Goal: Find specific page/section: Find specific page/section

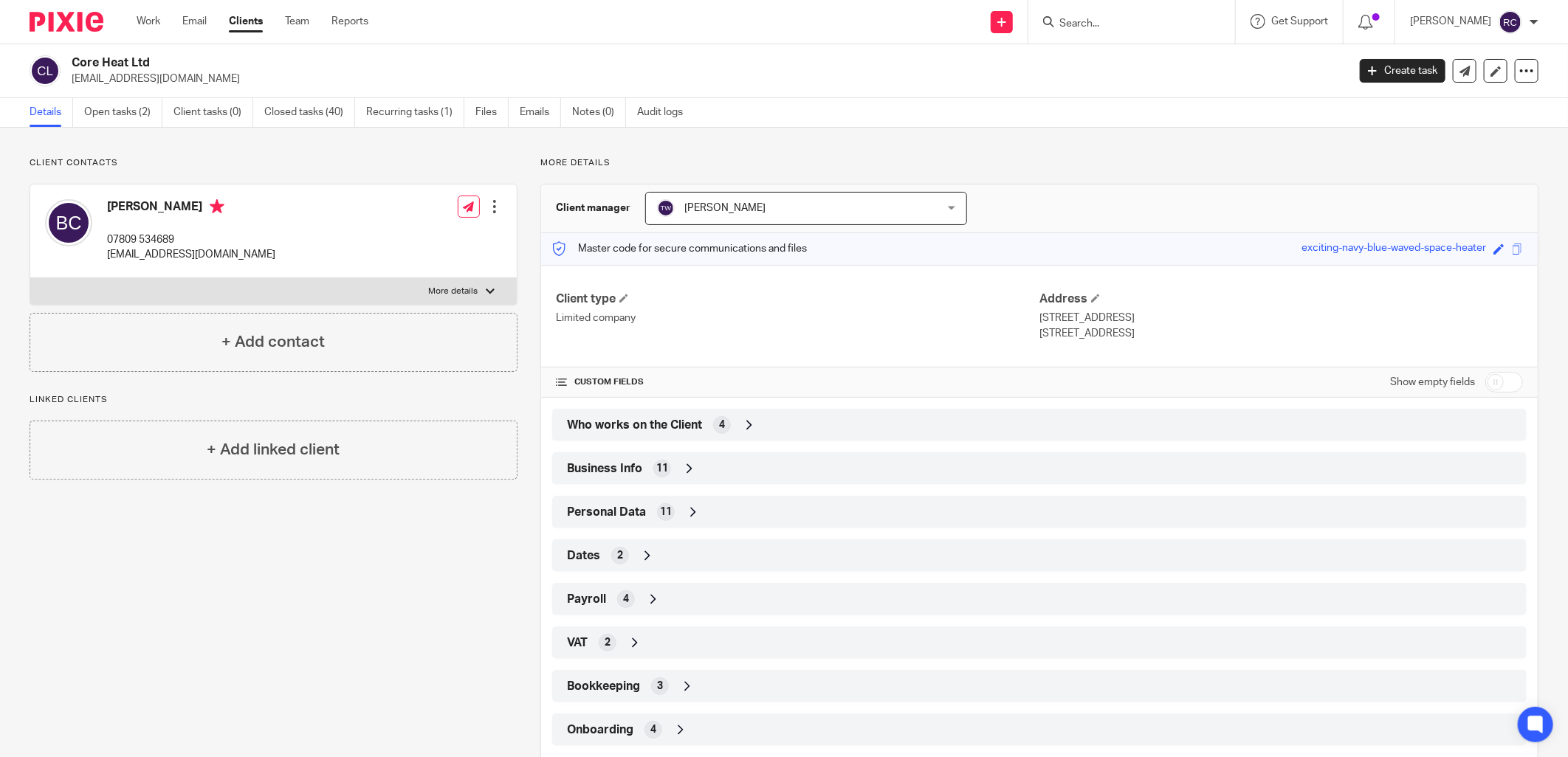
click at [1108, 27] on input "Search" at bounding box center [1124, 24] width 133 height 13
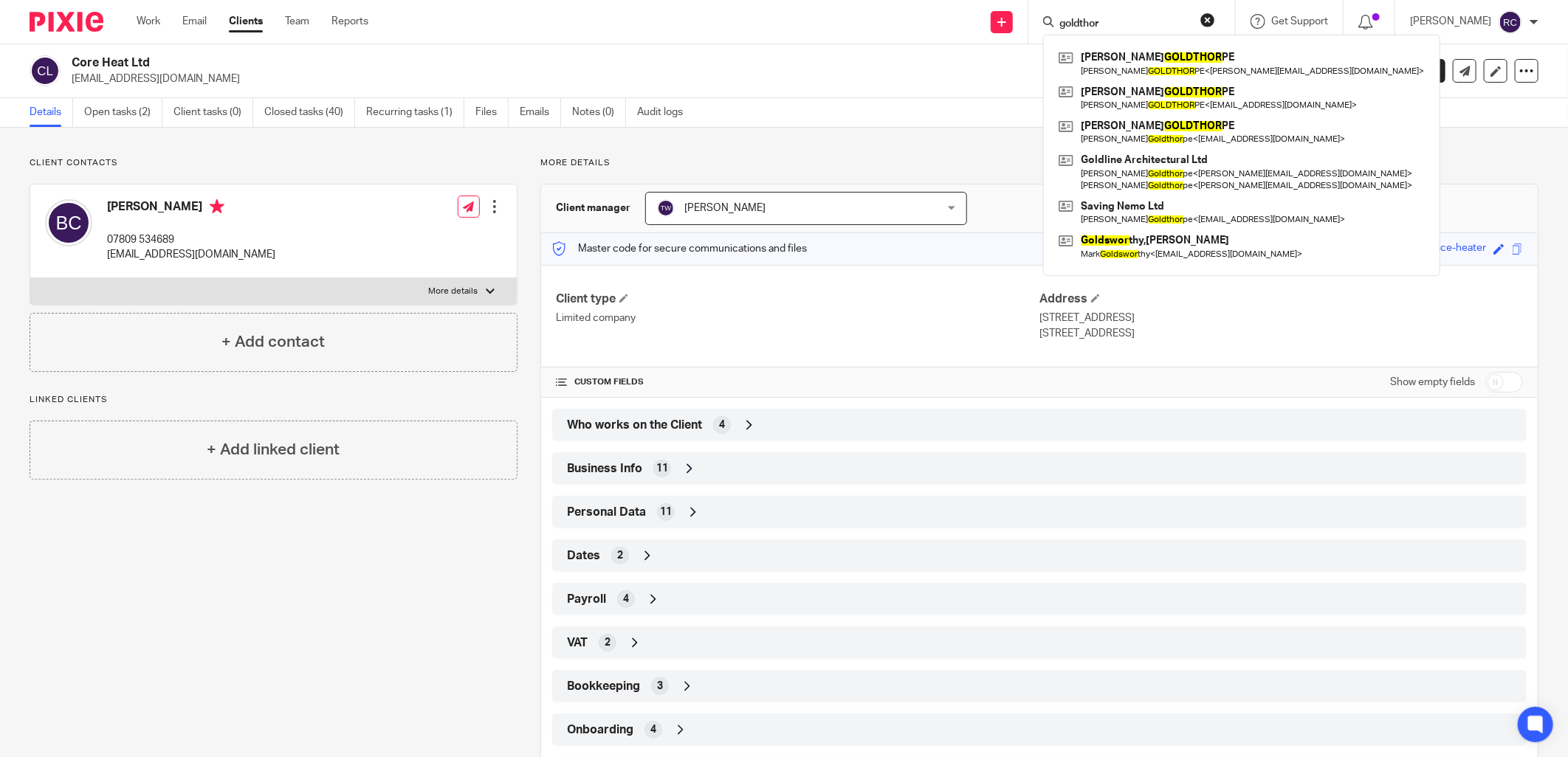
type input "goldthor"
drag, startPoint x: 1131, startPoint y: 25, endPoint x: 964, endPoint y: 53, distance: 169.3
click at [966, 51] on body "Work Email Clients Team Reports Work Email Clients Team Reports Settings Send n…" at bounding box center [784, 378] width 1568 height 757
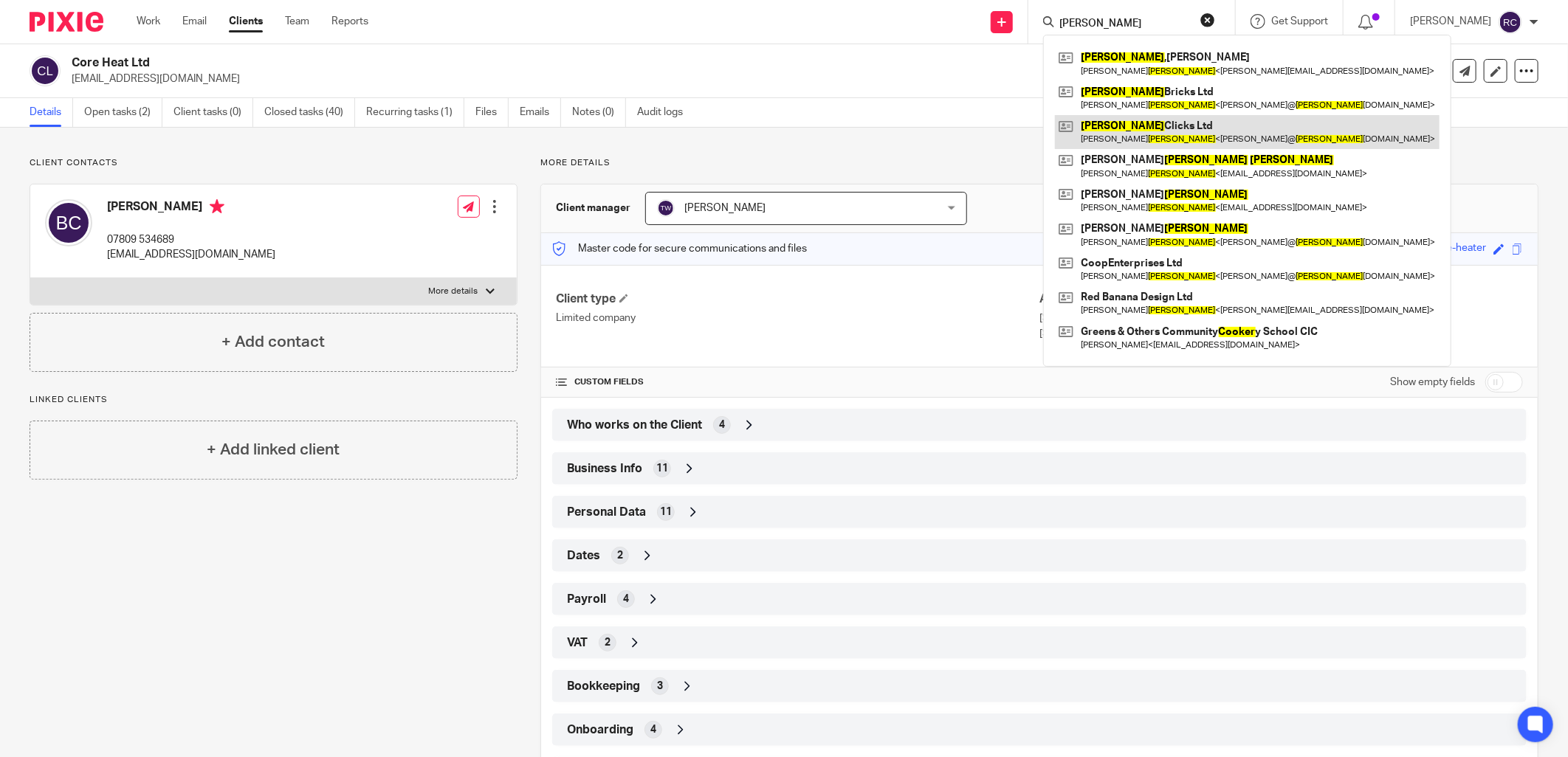
type input "cooper"
click at [1143, 134] on link at bounding box center [1247, 132] width 385 height 34
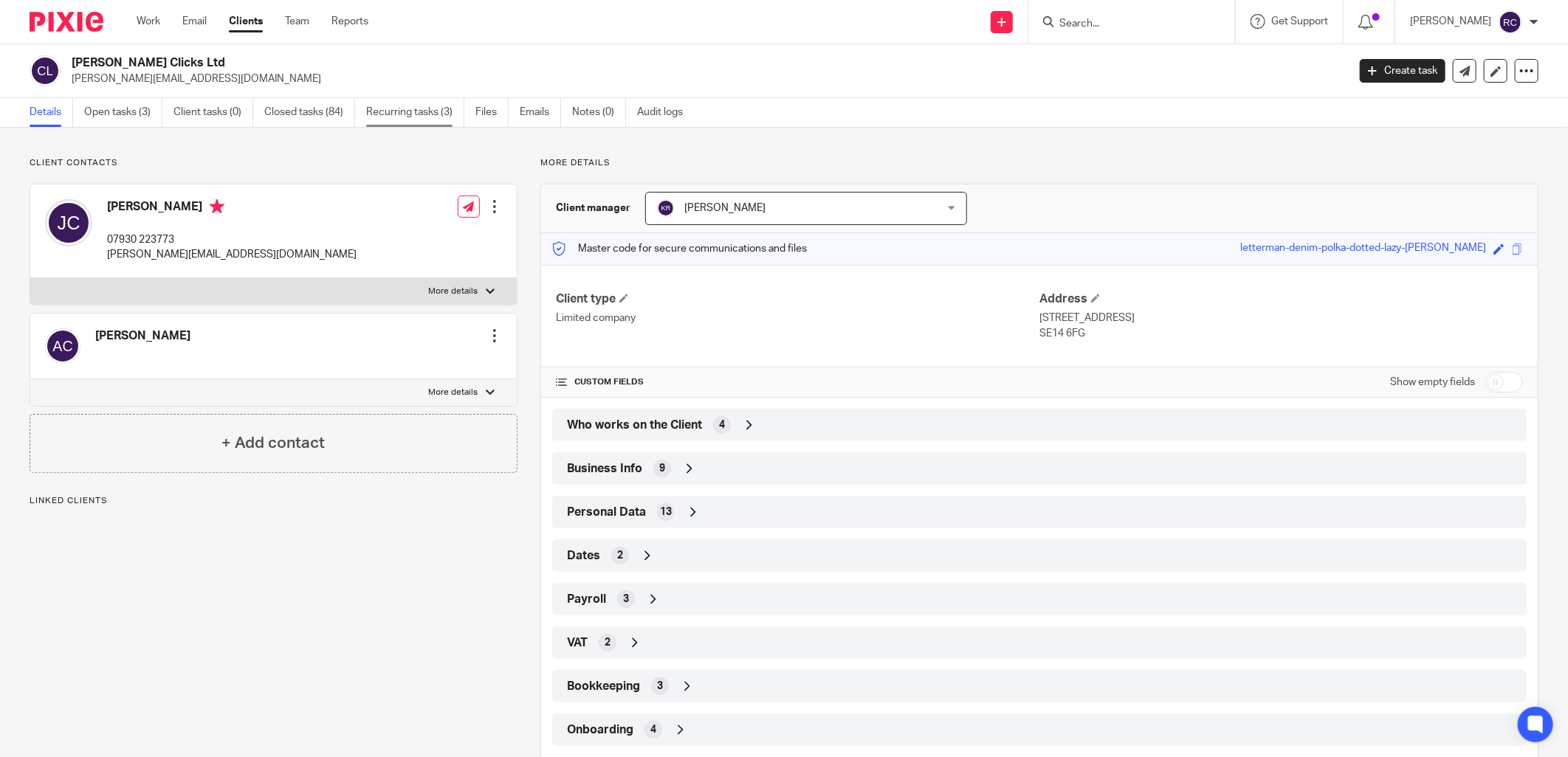
click at [438, 104] on link "Recurring tasks (3)" at bounding box center [415, 112] width 98 height 29
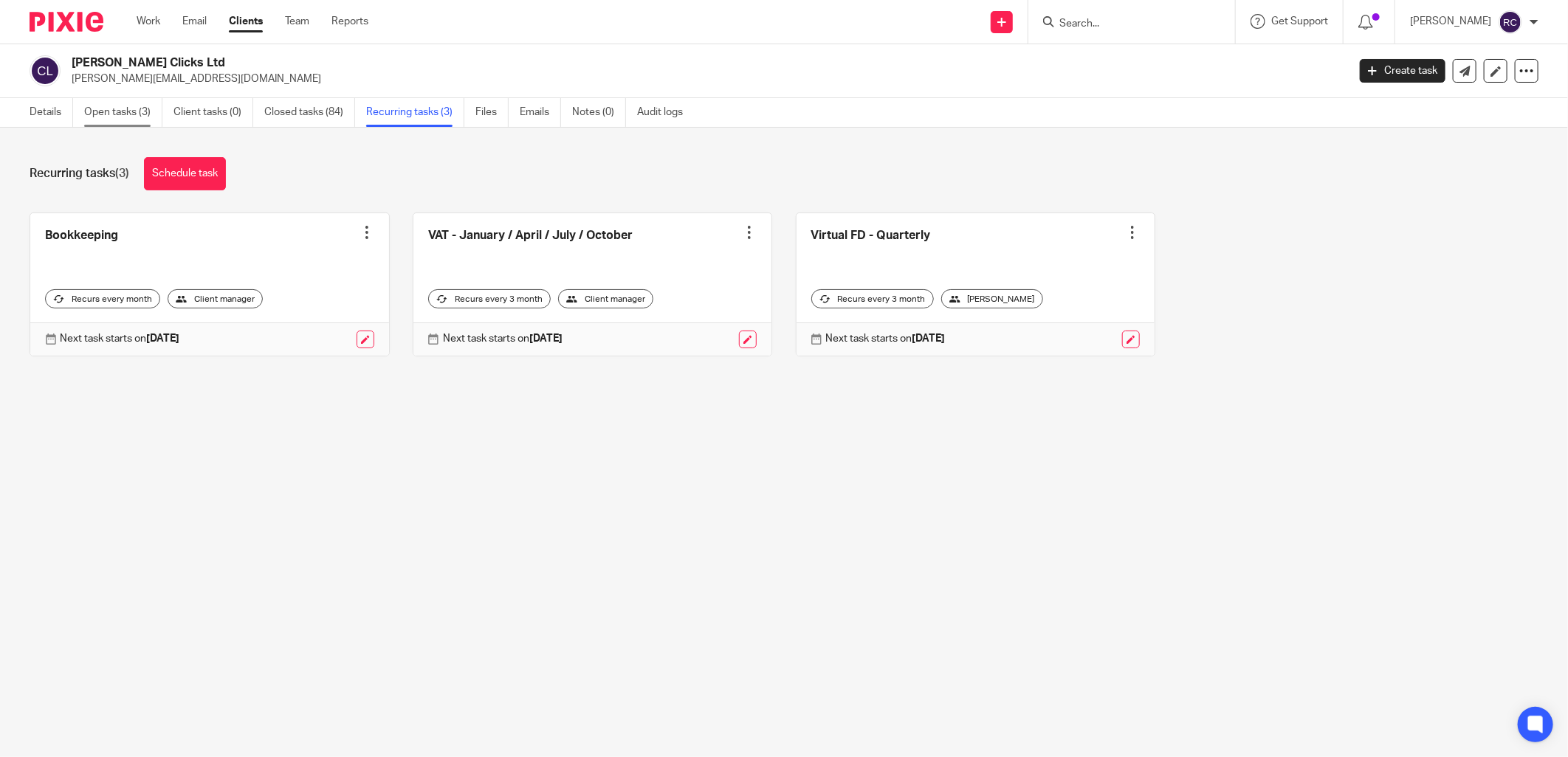
click at [116, 114] on link "Open tasks (3)" at bounding box center [123, 112] width 78 height 29
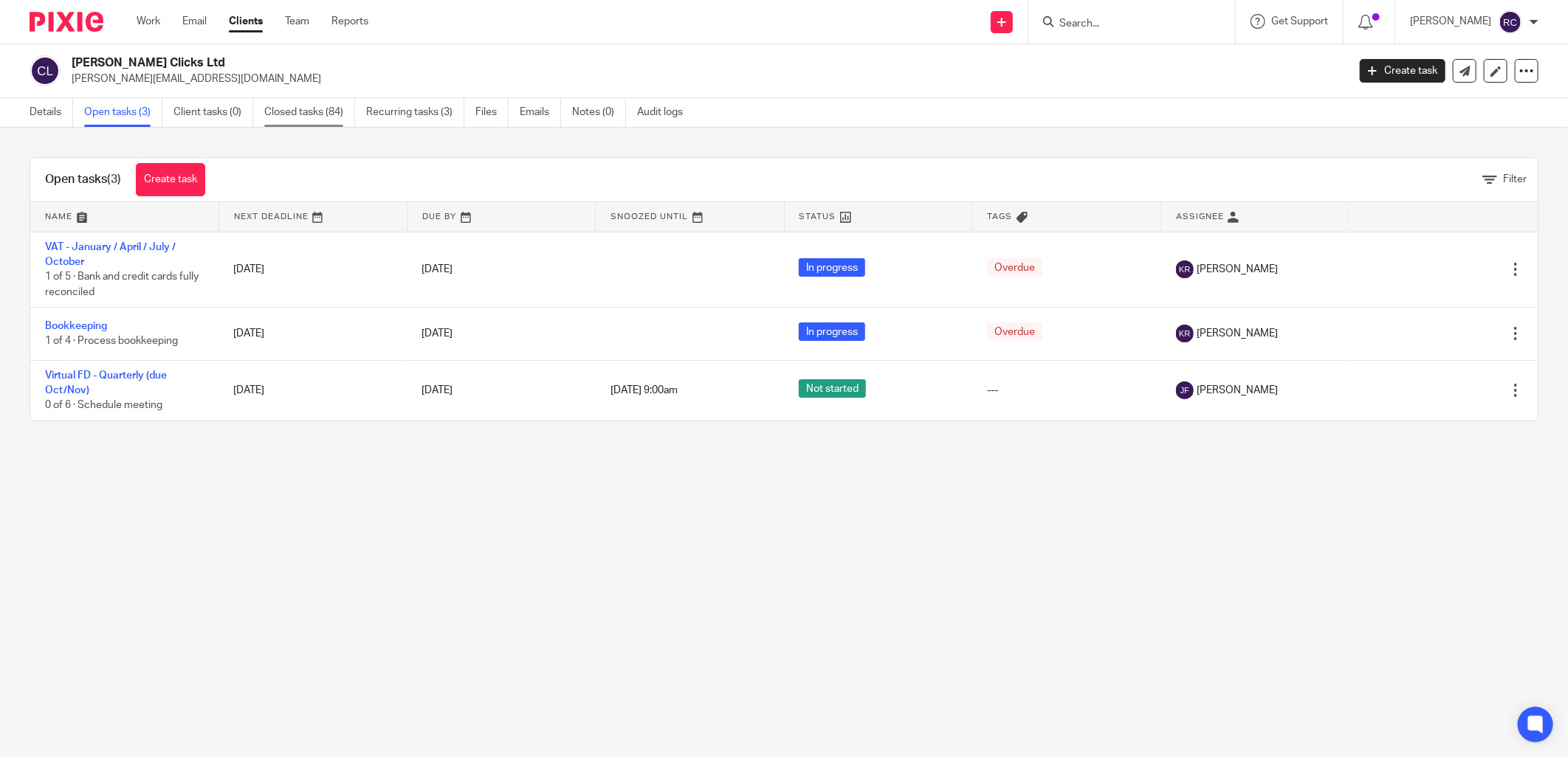
click at [311, 109] on link "Closed tasks (84)" at bounding box center [309, 112] width 90 height 29
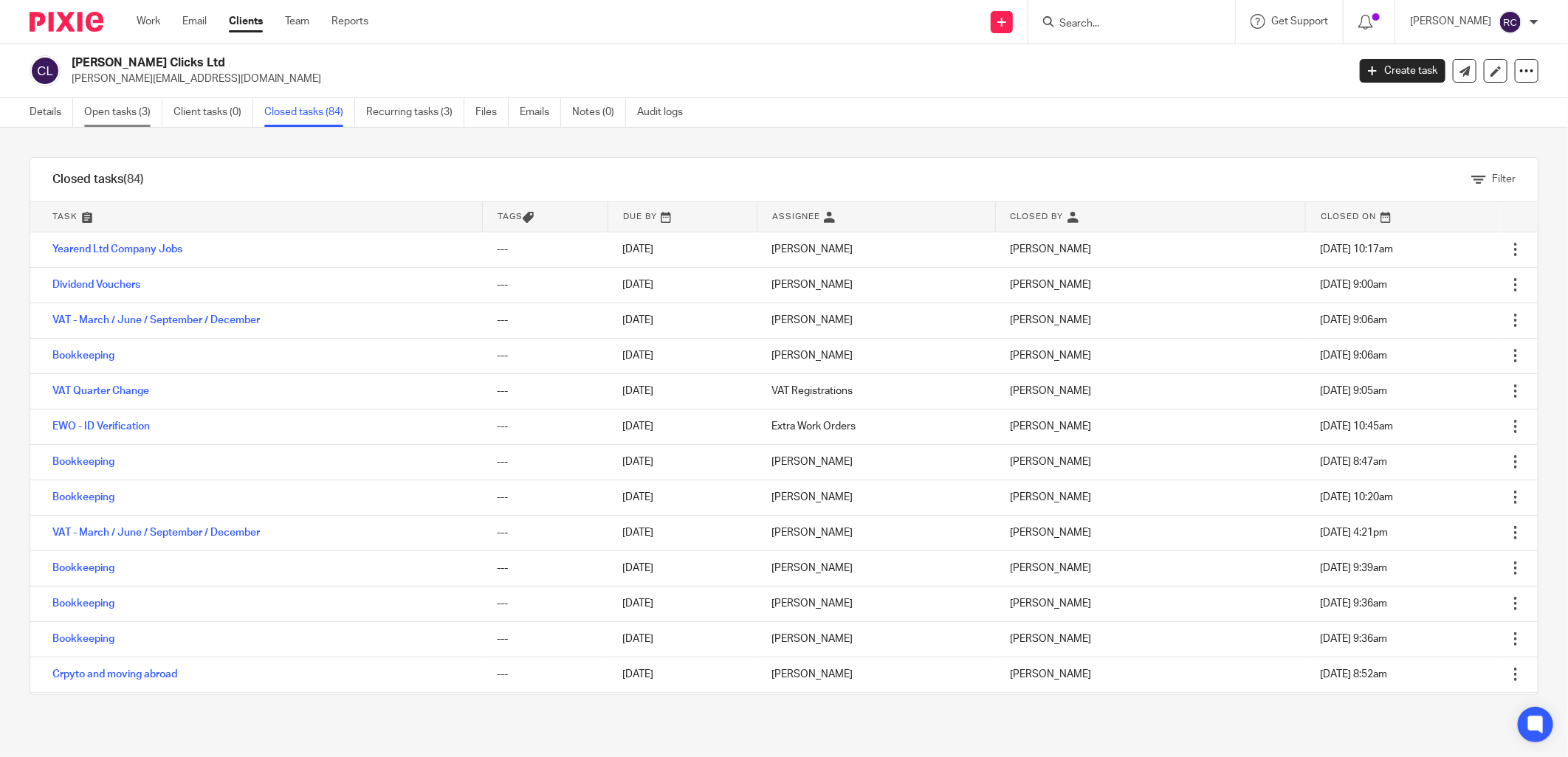
click at [115, 113] on link "Open tasks (3)" at bounding box center [123, 112] width 78 height 29
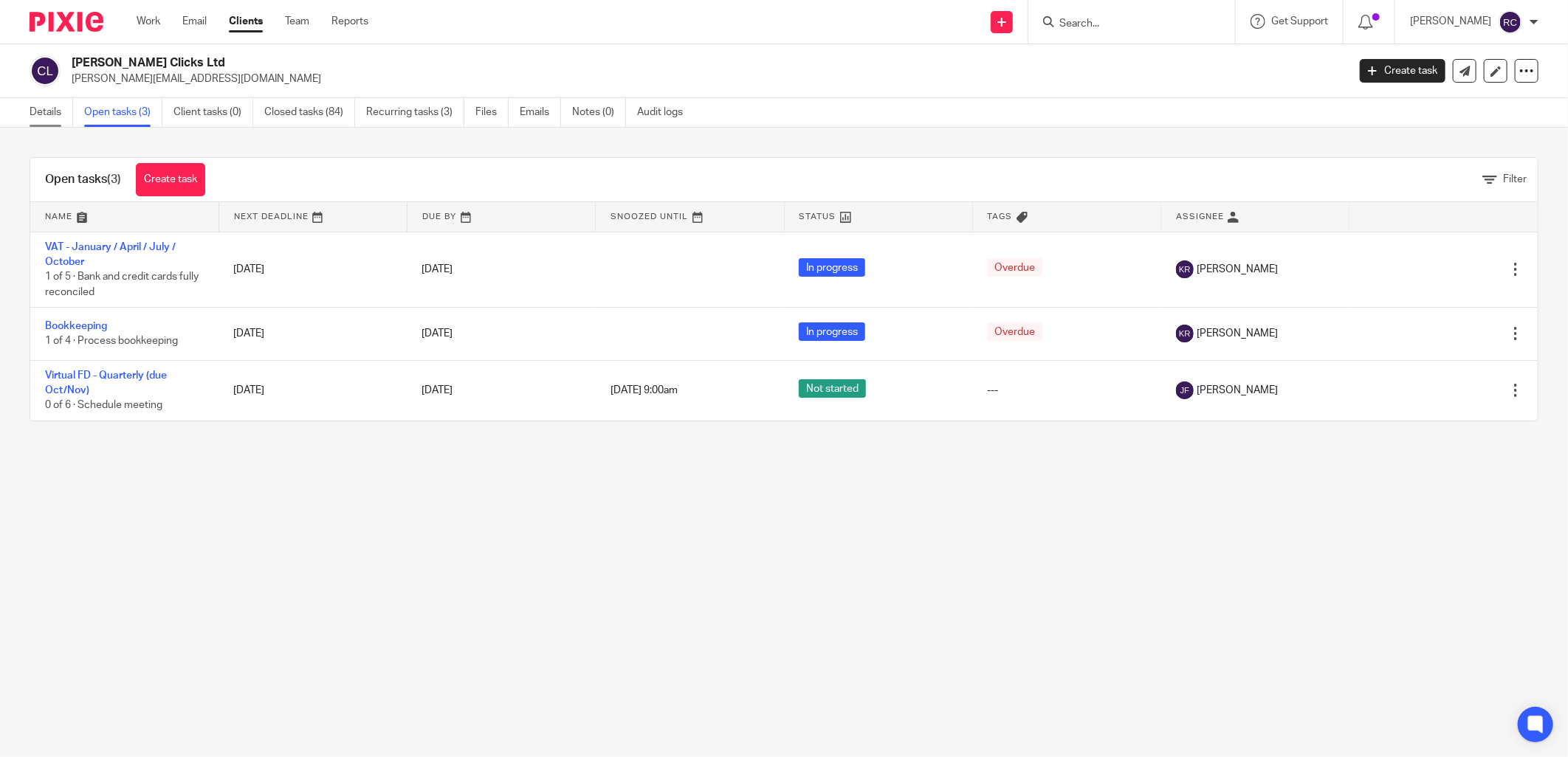
click at [55, 107] on link "Details" at bounding box center [51, 112] width 44 height 29
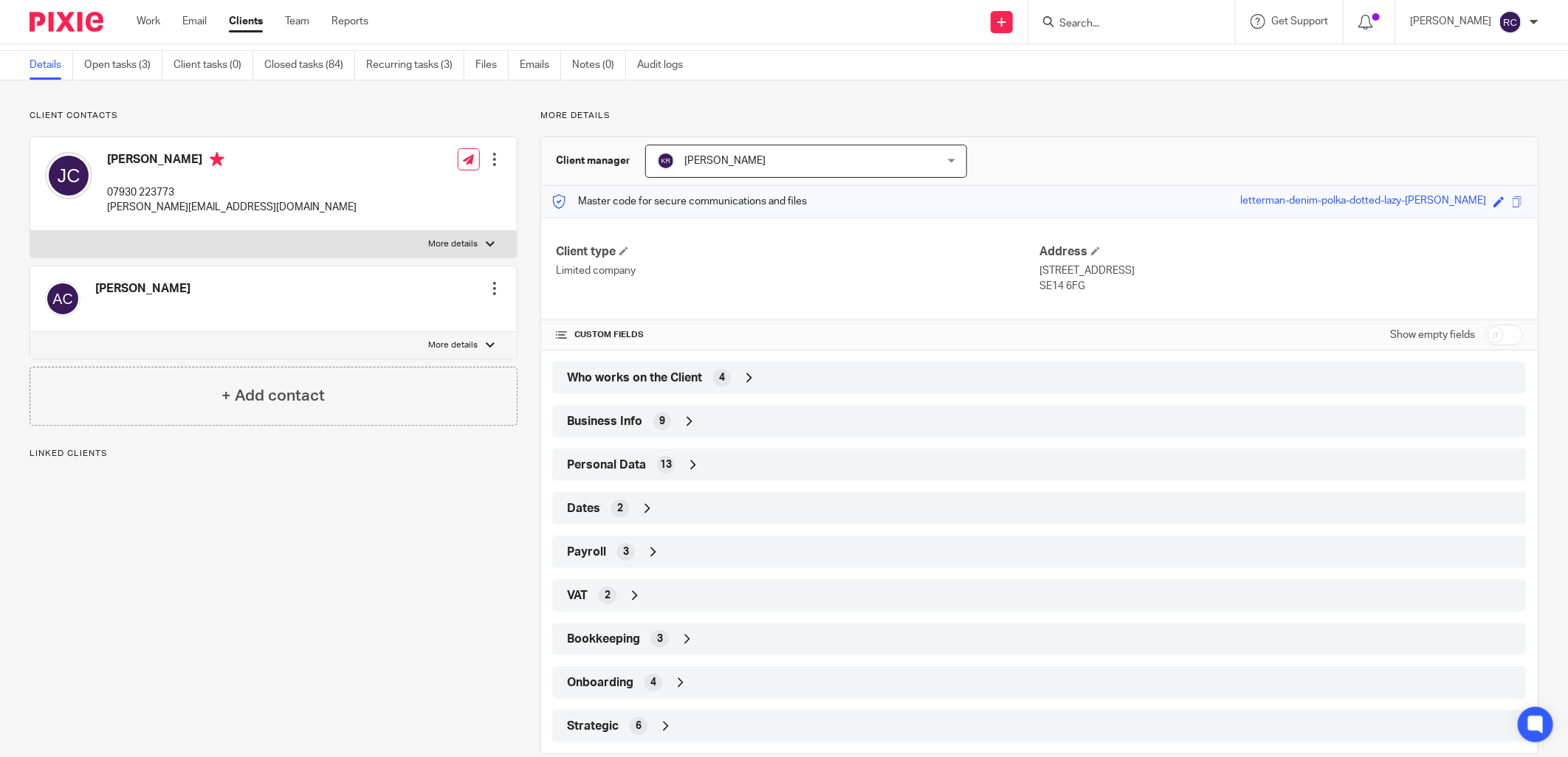
scroll to position [74, 0]
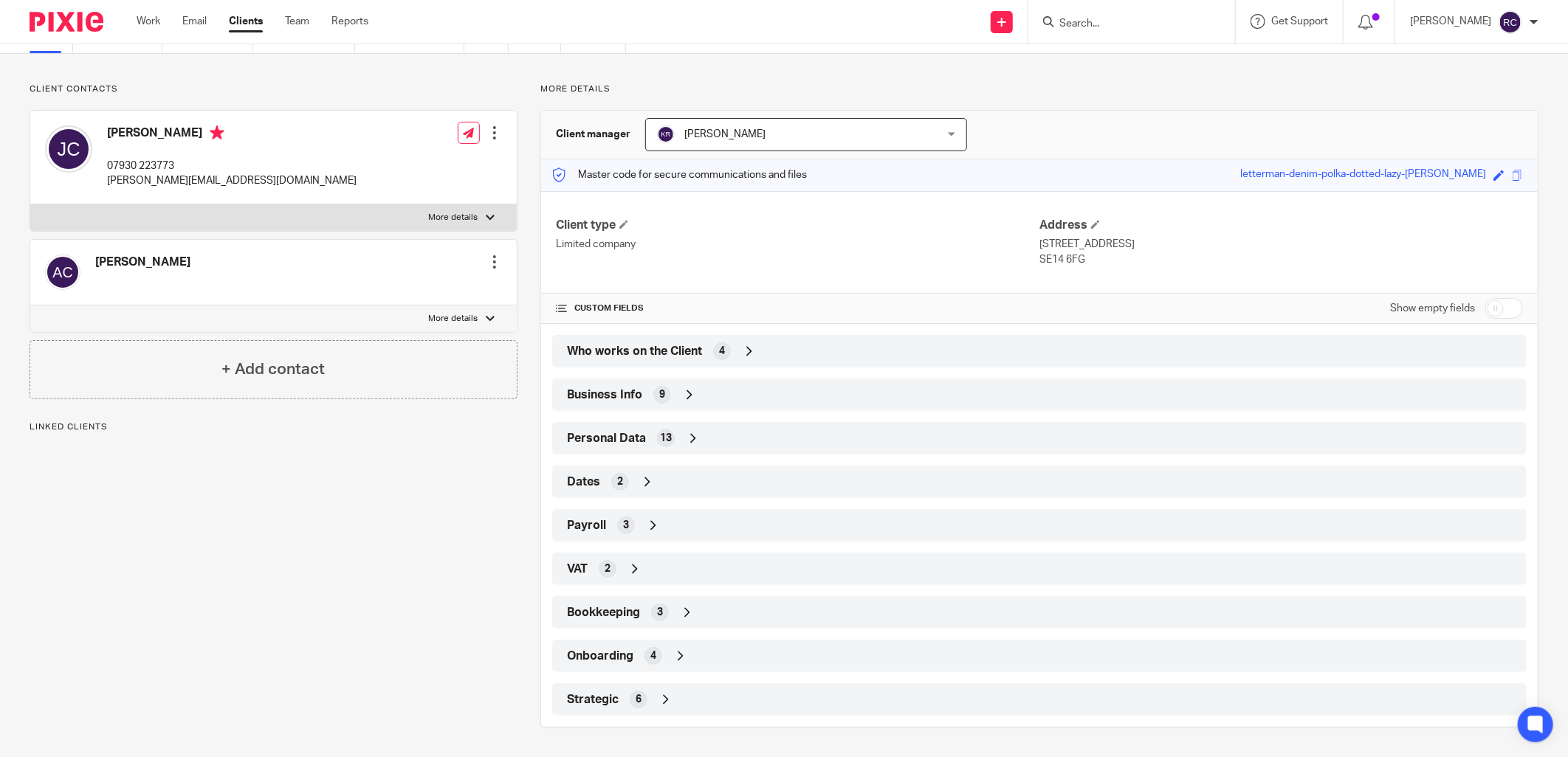
click at [644, 653] on div "4" at bounding box center [653, 655] width 18 height 18
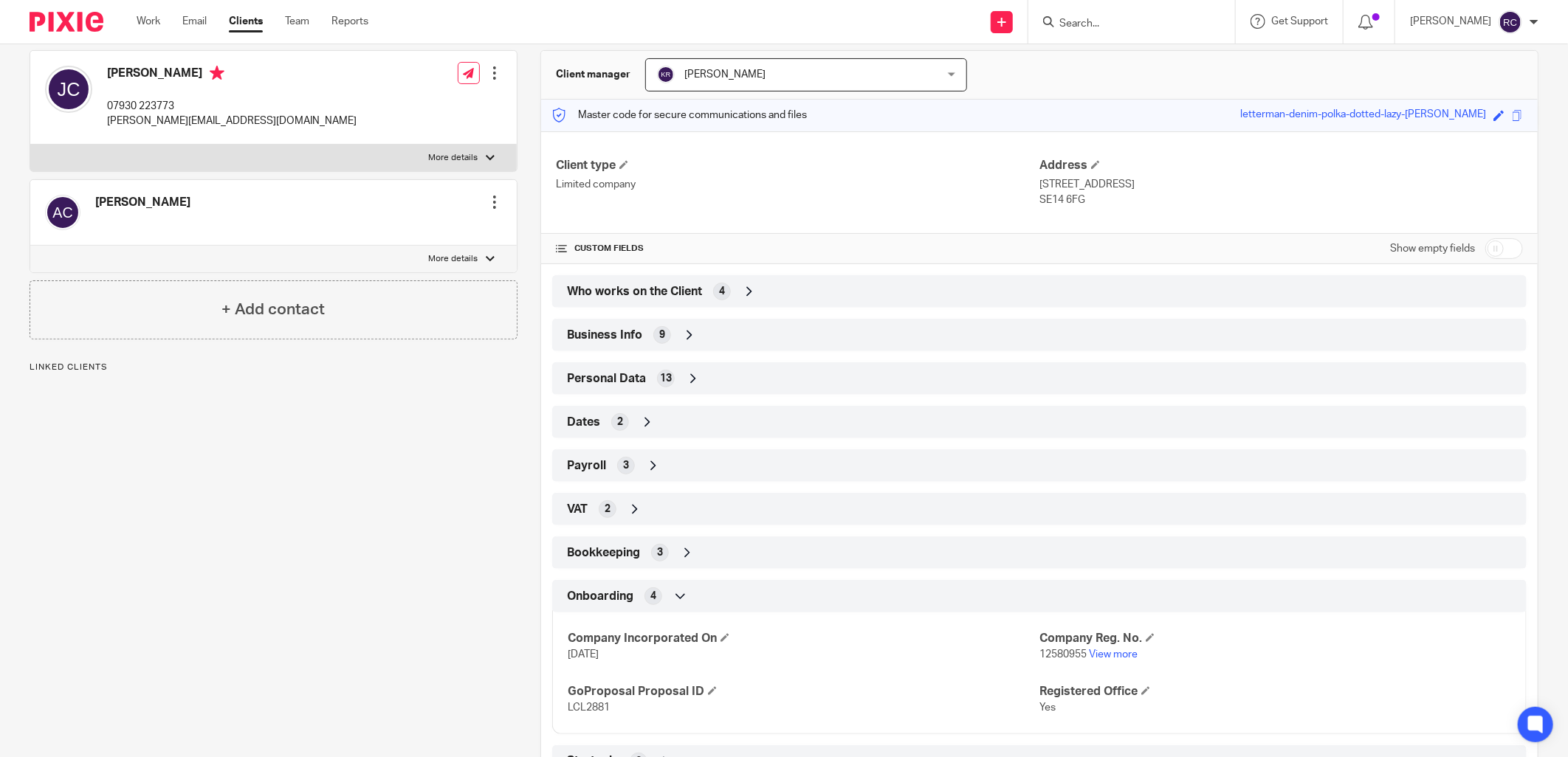
scroll to position [196, 0]
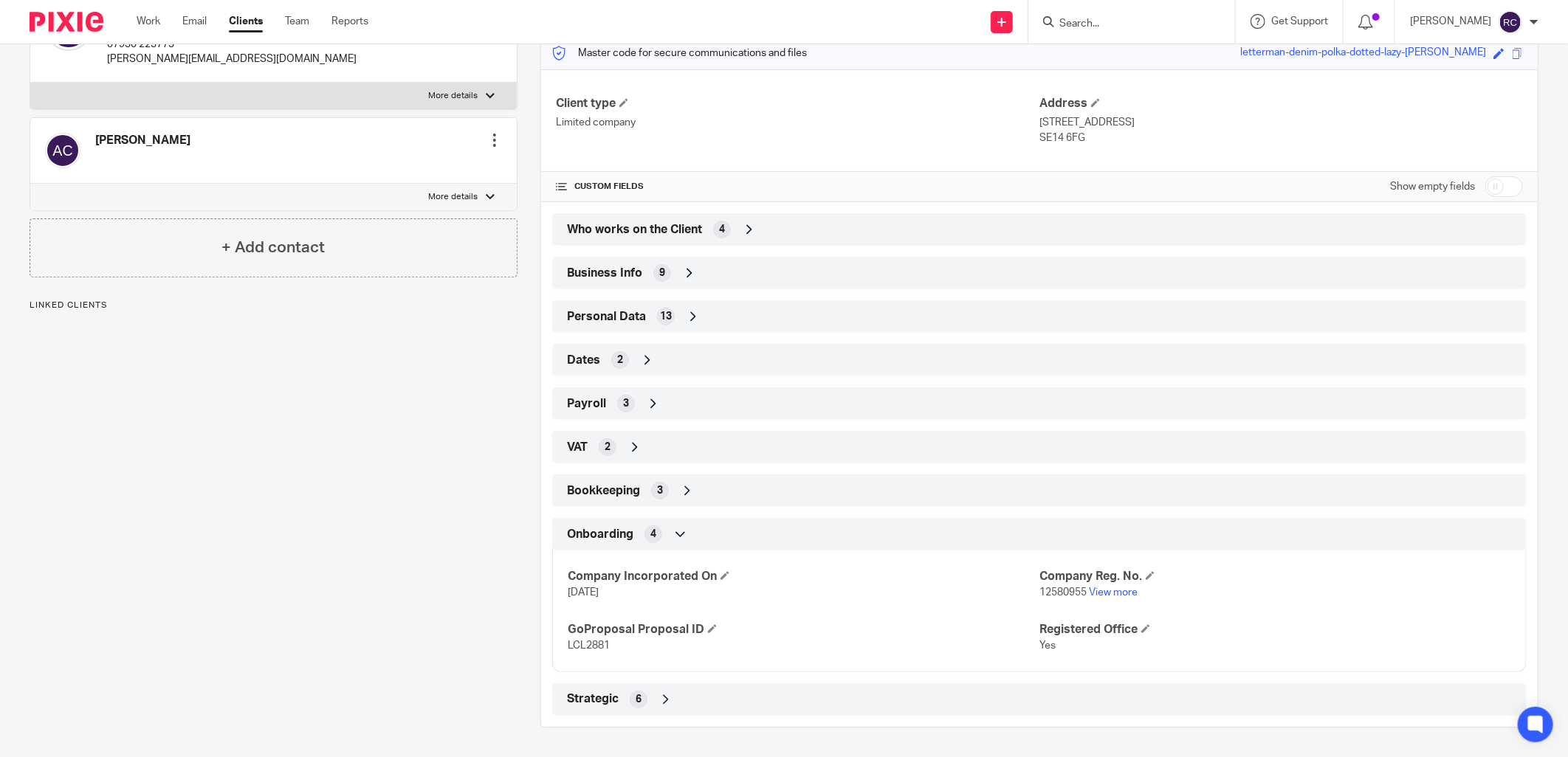
click at [1104, 586] on div "Company Reg. No. 12580955 View more" at bounding box center [1275, 585] width 472 height 31
click at [1116, 591] on link "View more" at bounding box center [1113, 592] width 48 height 10
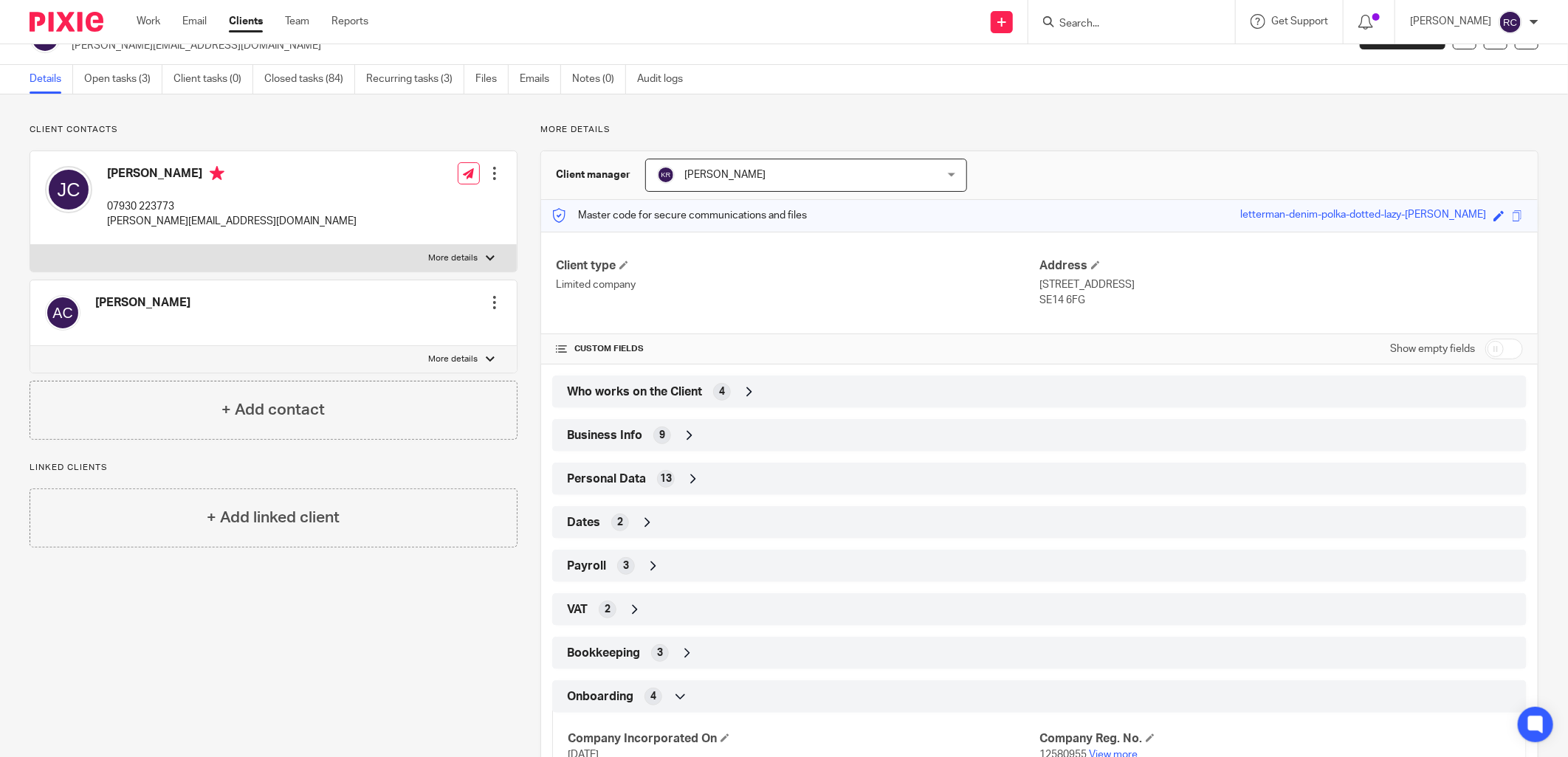
scroll to position [32, 0]
click at [1082, 11] on div at bounding box center [1132, 21] width 207 height 44
click at [1083, 20] on input "Search" at bounding box center [1124, 24] width 133 height 13
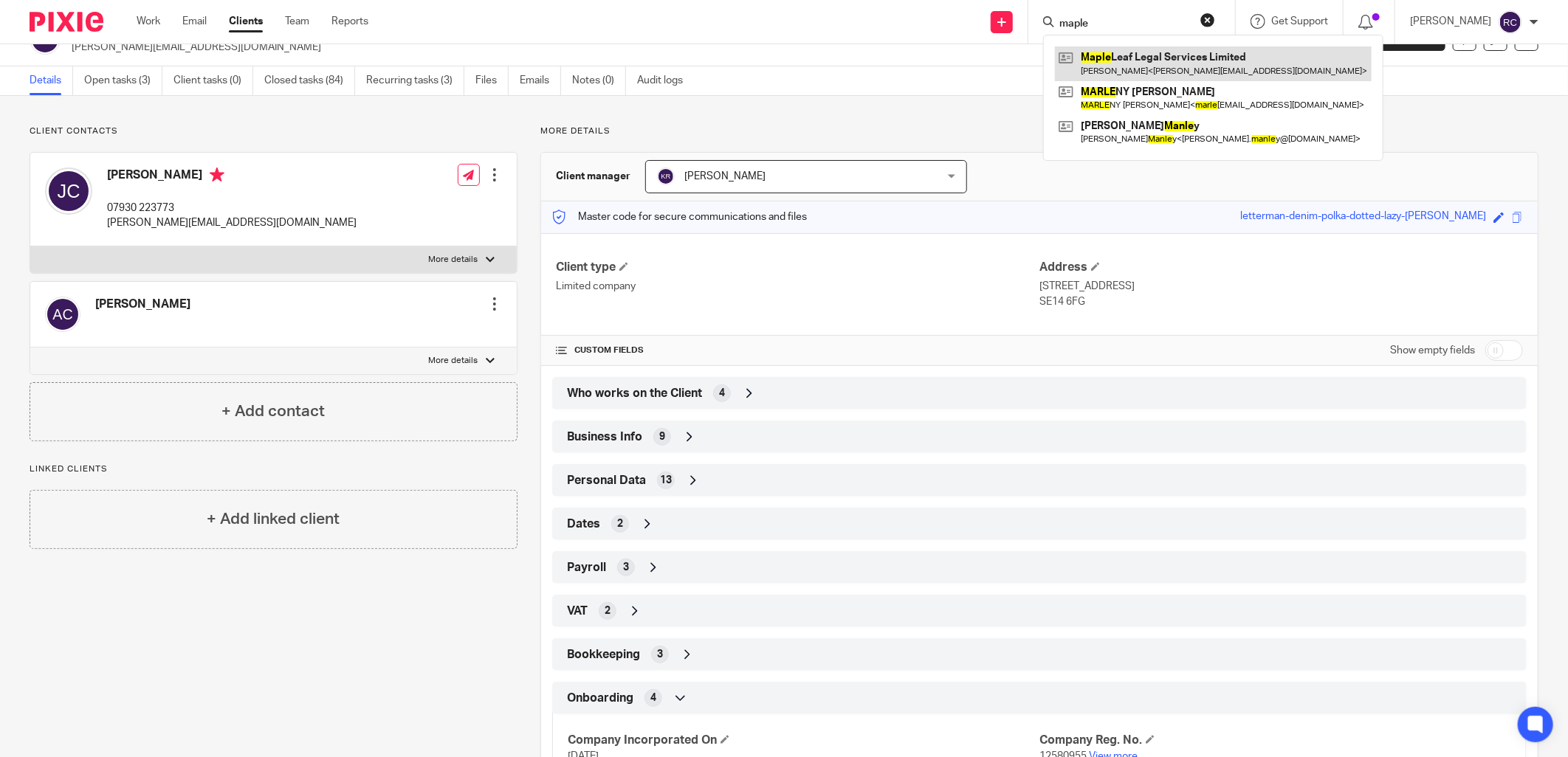
type input "maple"
click at [1121, 72] on link at bounding box center [1214, 63] width 317 height 34
click at [1110, 61] on link at bounding box center [1214, 63] width 317 height 34
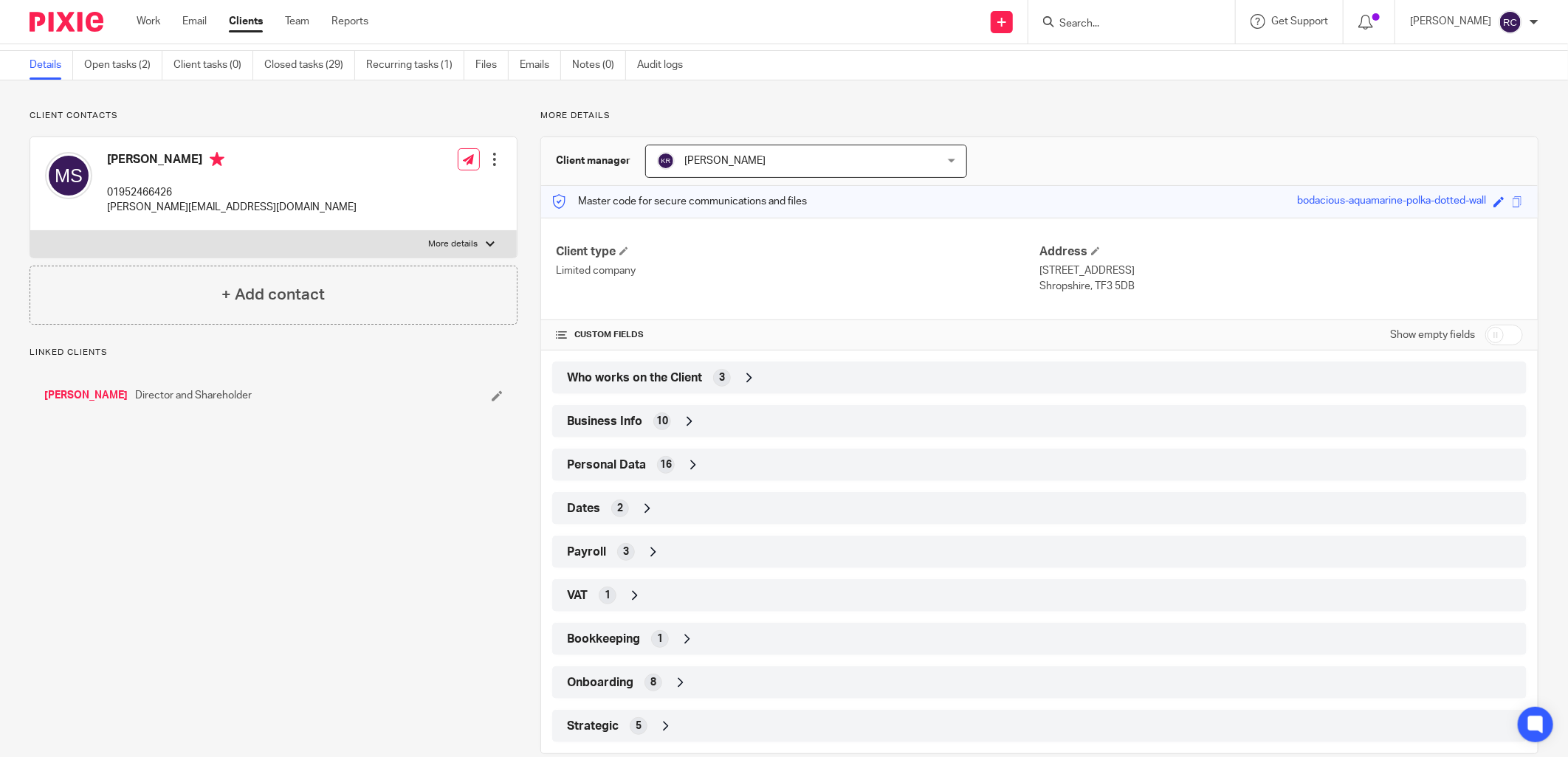
scroll to position [74, 0]
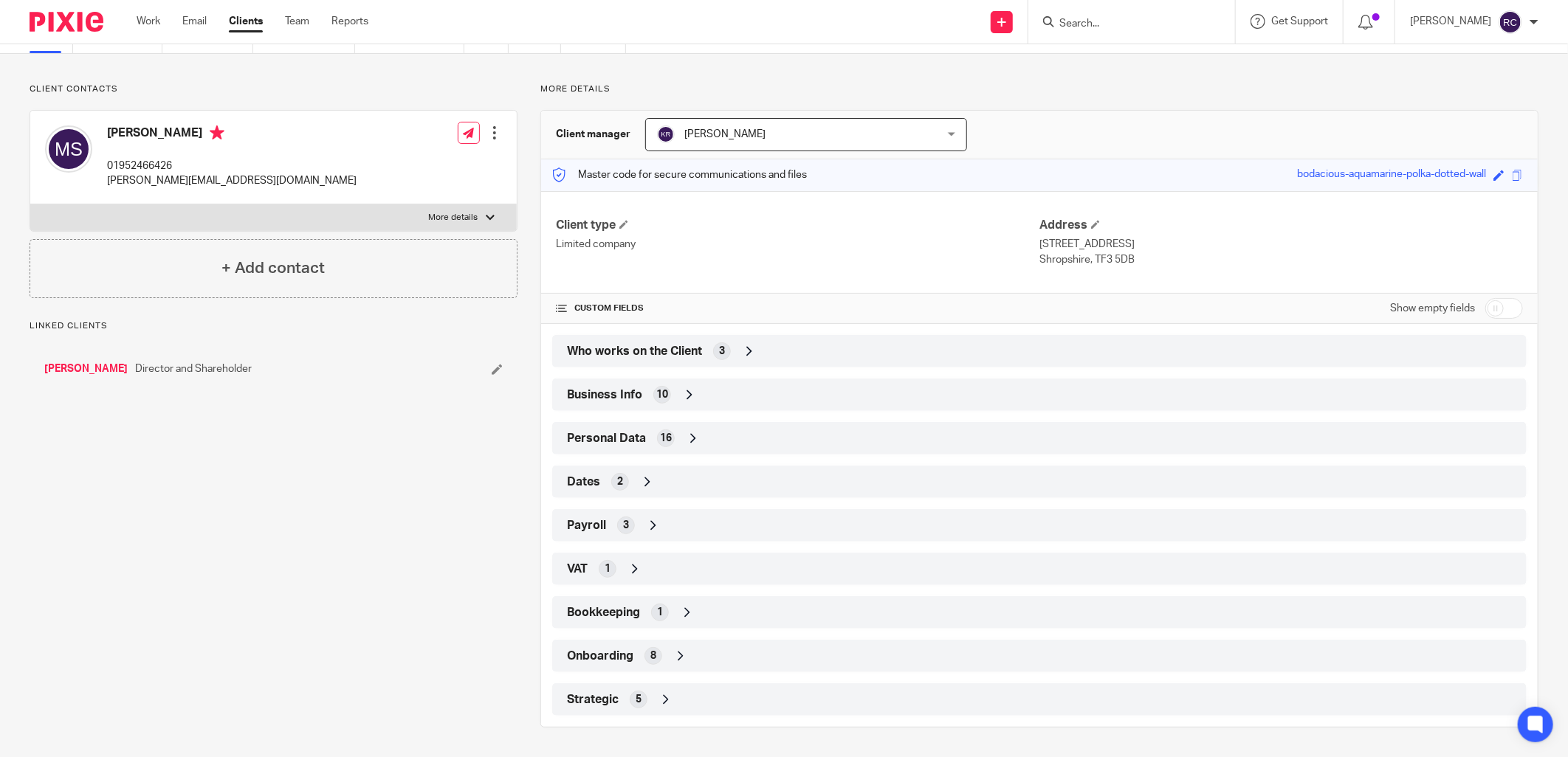
click at [630, 654] on div "Onboarding 8" at bounding box center [1039, 656] width 953 height 25
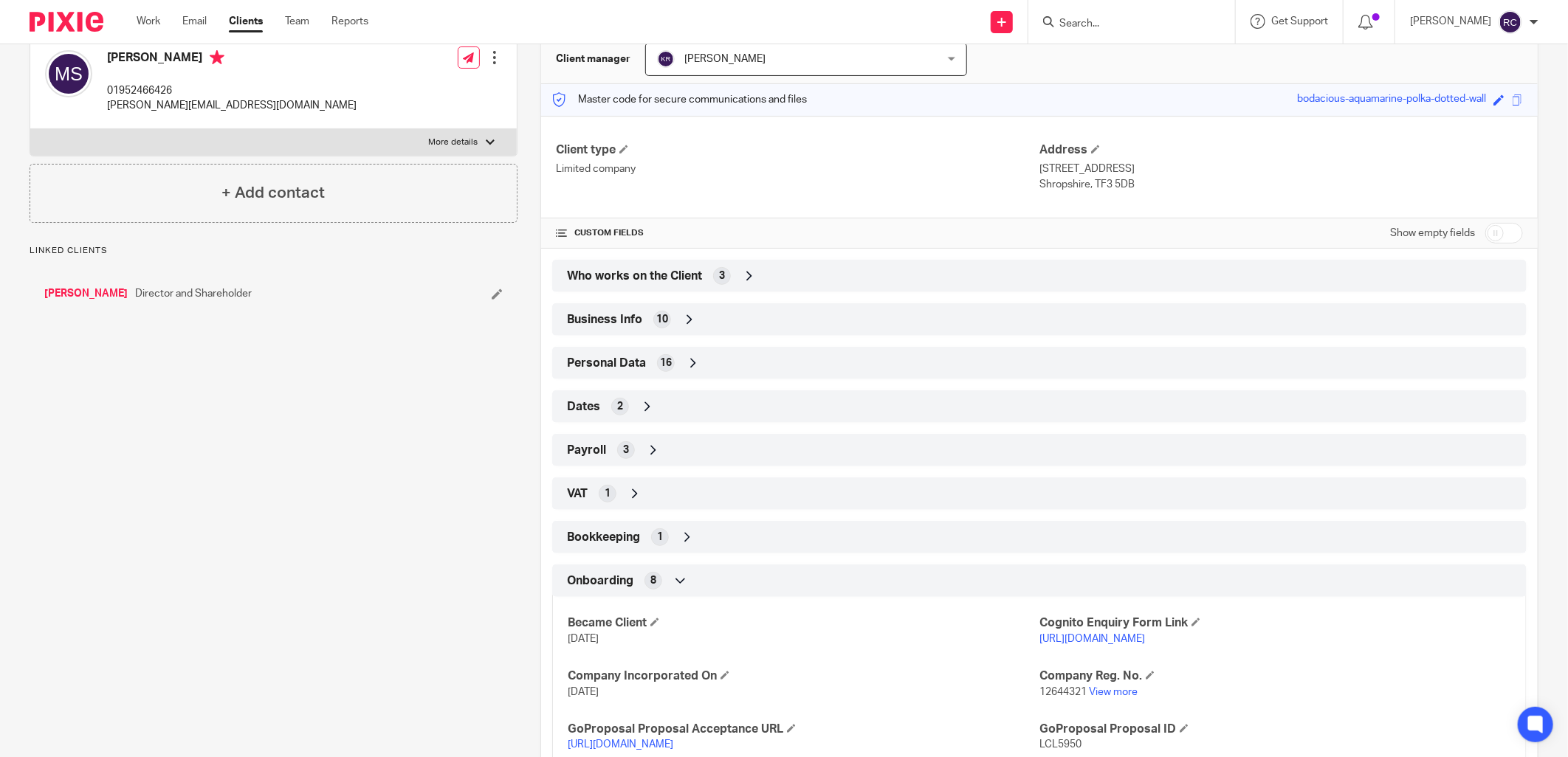
scroll to position [301, 0]
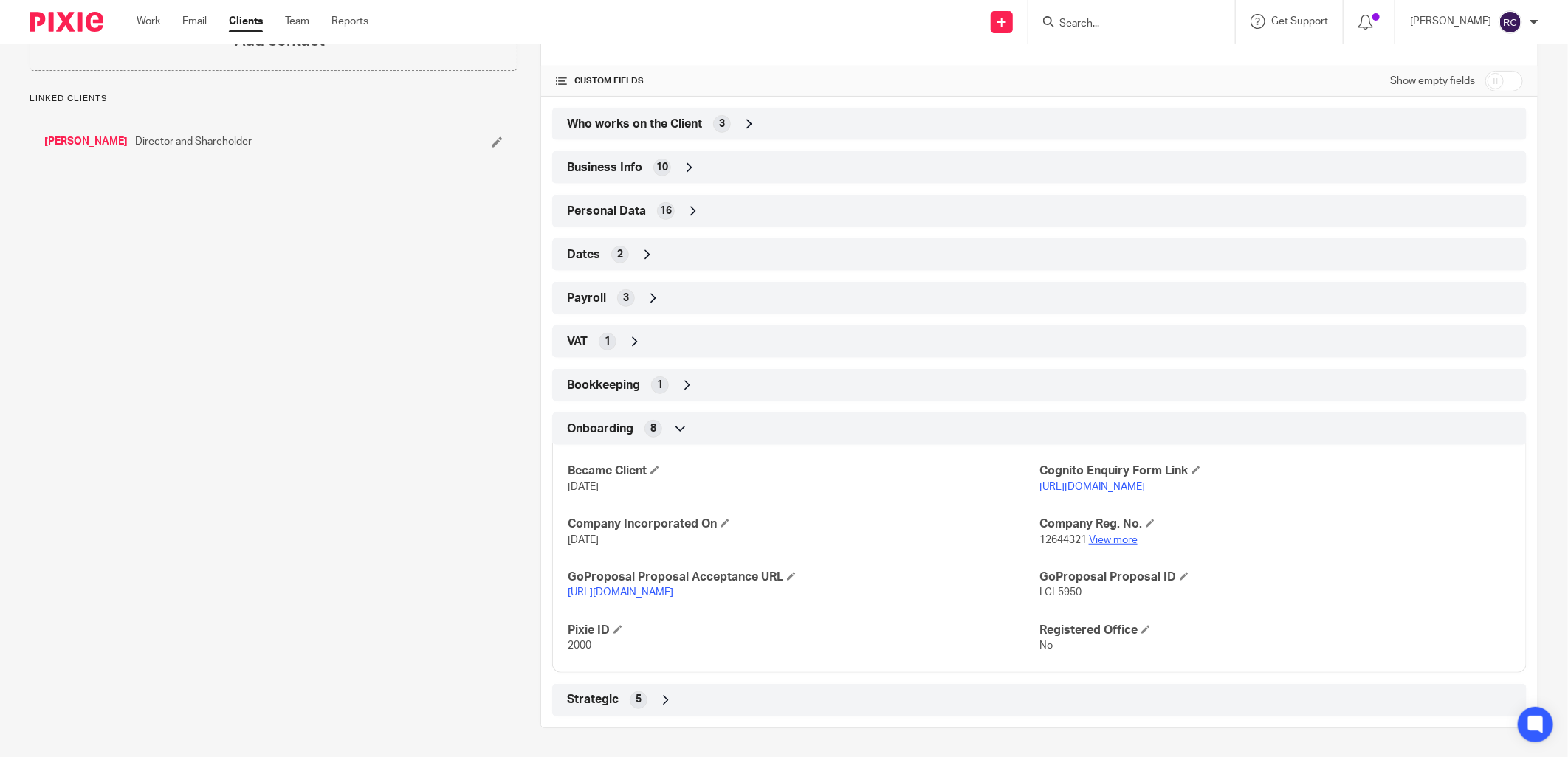
click at [1104, 540] on link "View more" at bounding box center [1113, 540] width 48 height 10
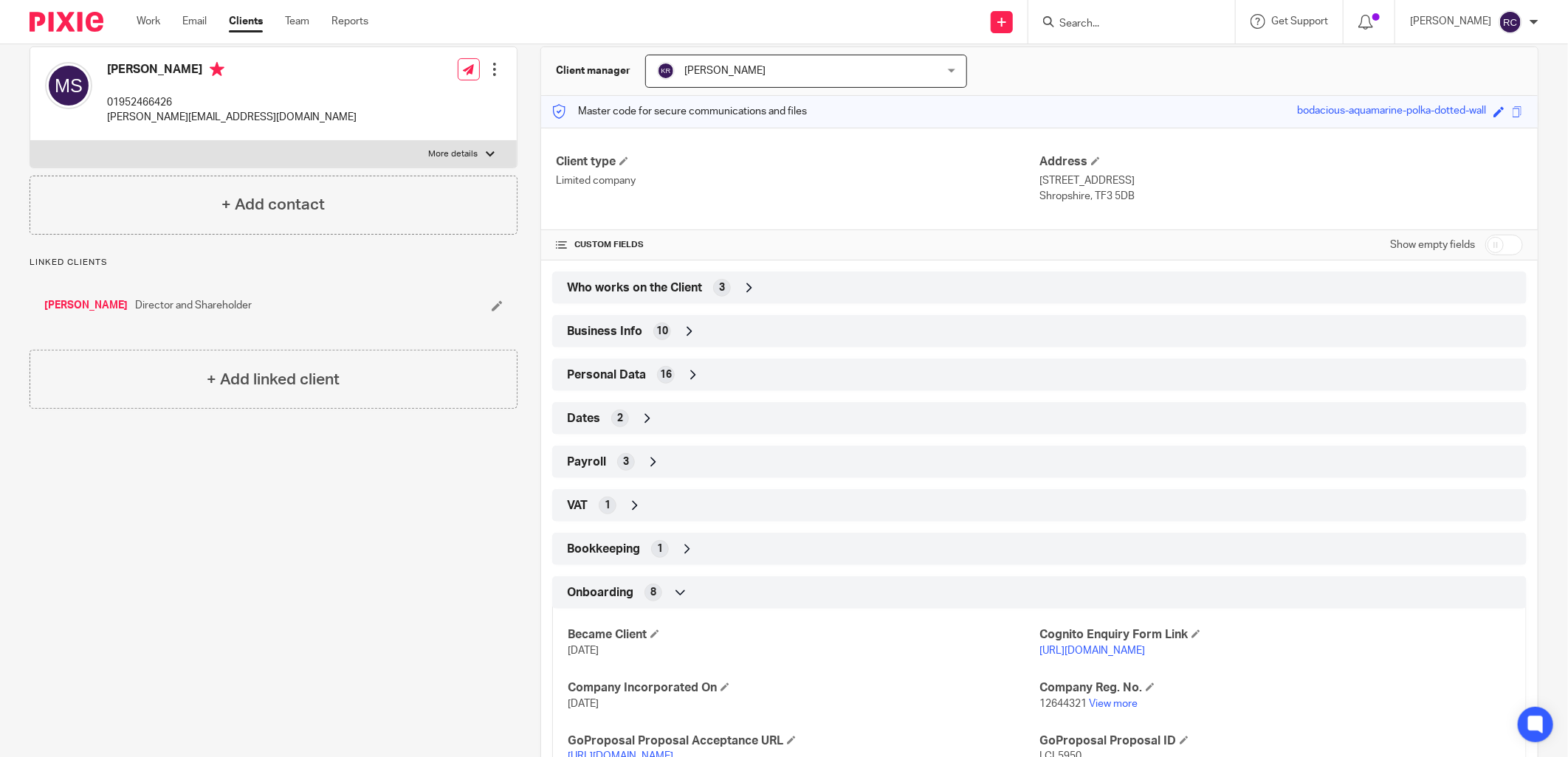
scroll to position [0, 0]
